Goal: Task Accomplishment & Management: Complete application form

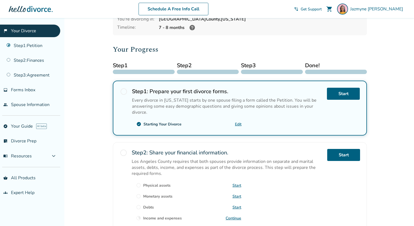
scroll to position [41, 0]
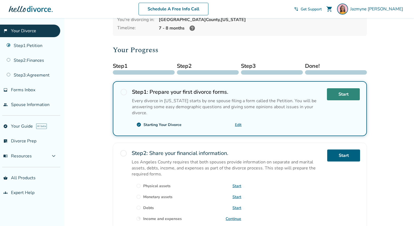
click at [343, 91] on link "Start" at bounding box center [343, 94] width 33 height 12
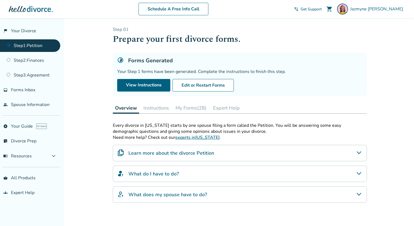
scroll to position [0, 0]
click at [157, 108] on button "Instructions" at bounding box center [156, 108] width 30 height 11
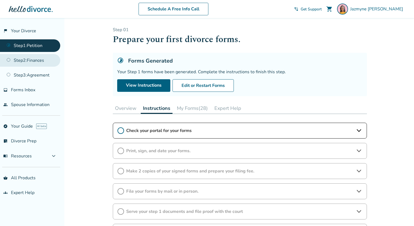
click at [26, 60] on link "Step 2 : Finances" at bounding box center [30, 60] width 60 height 13
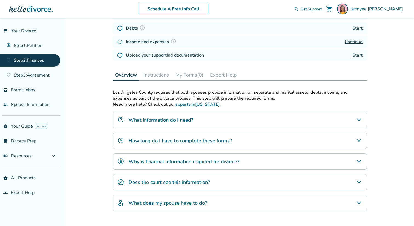
scroll to position [110, 0]
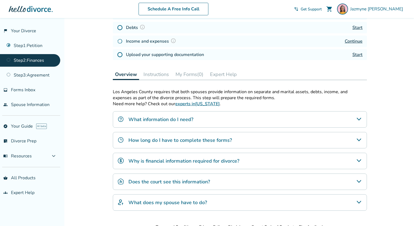
click at [163, 74] on button "Instructions" at bounding box center [156, 74] width 30 height 11
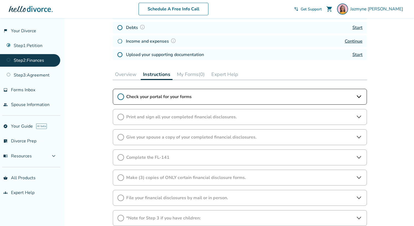
click at [361, 97] on icon at bounding box center [359, 97] width 7 height 7
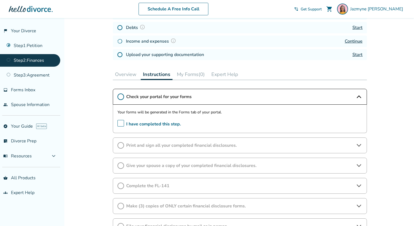
click at [363, 144] on div "Print and sign all your completed financial disclosures." at bounding box center [240, 146] width 254 height 16
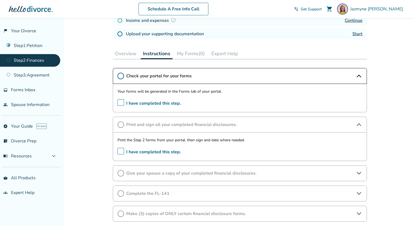
scroll to position [131, 0]
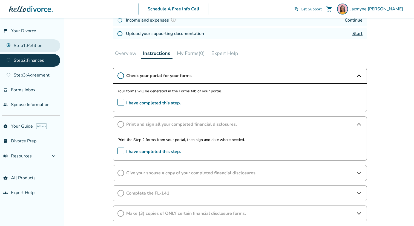
click at [25, 44] on link "Step 1 : Petition" at bounding box center [30, 45] width 60 height 13
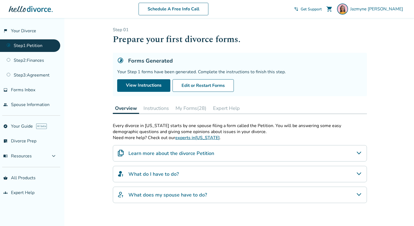
click at [150, 103] on button "Instructions" at bounding box center [156, 108] width 30 height 11
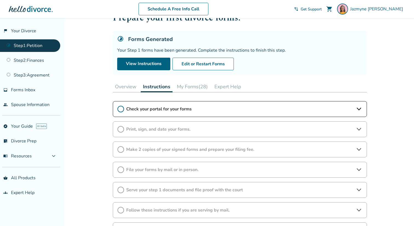
scroll to position [22, 0]
click at [356, 126] on icon at bounding box center [359, 129] width 7 height 7
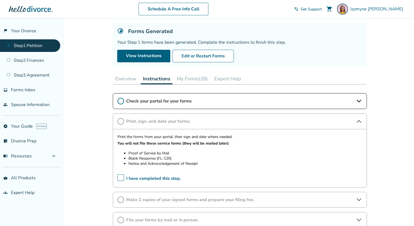
scroll to position [29, 0]
